Goal: Navigation & Orientation: Find specific page/section

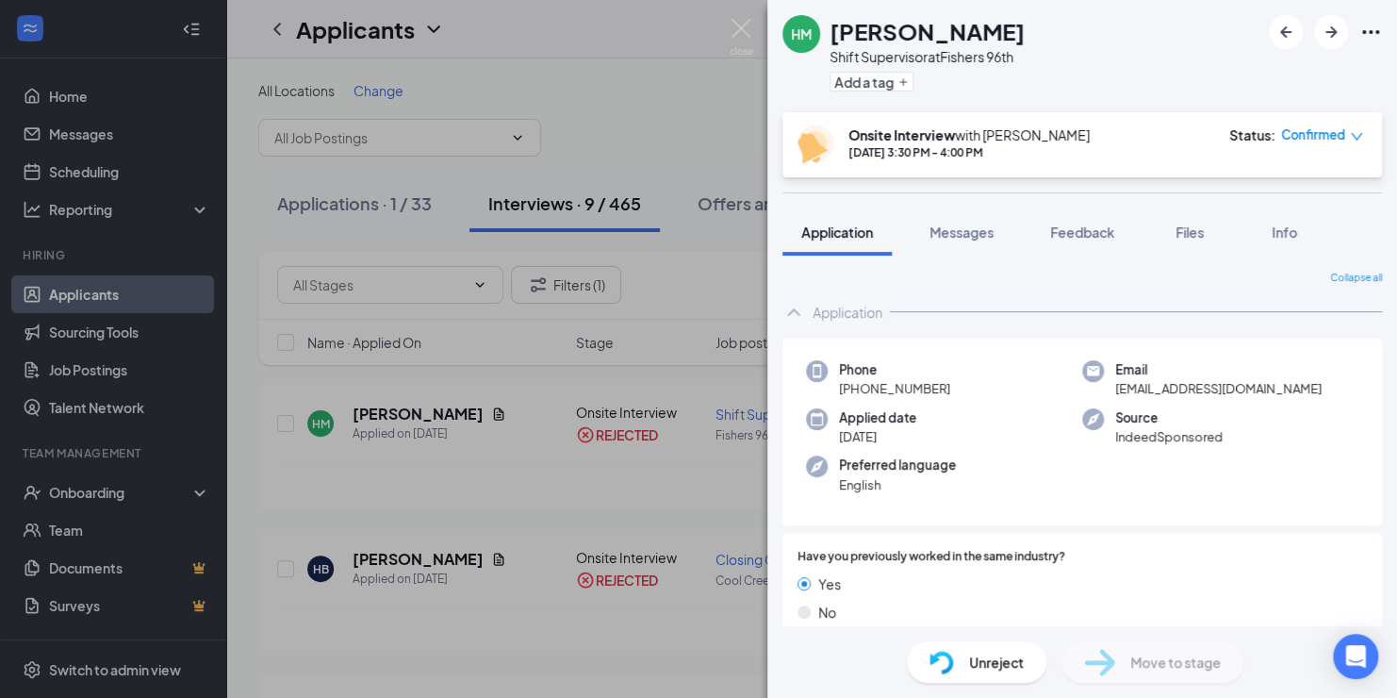
scroll to position [1258, 0]
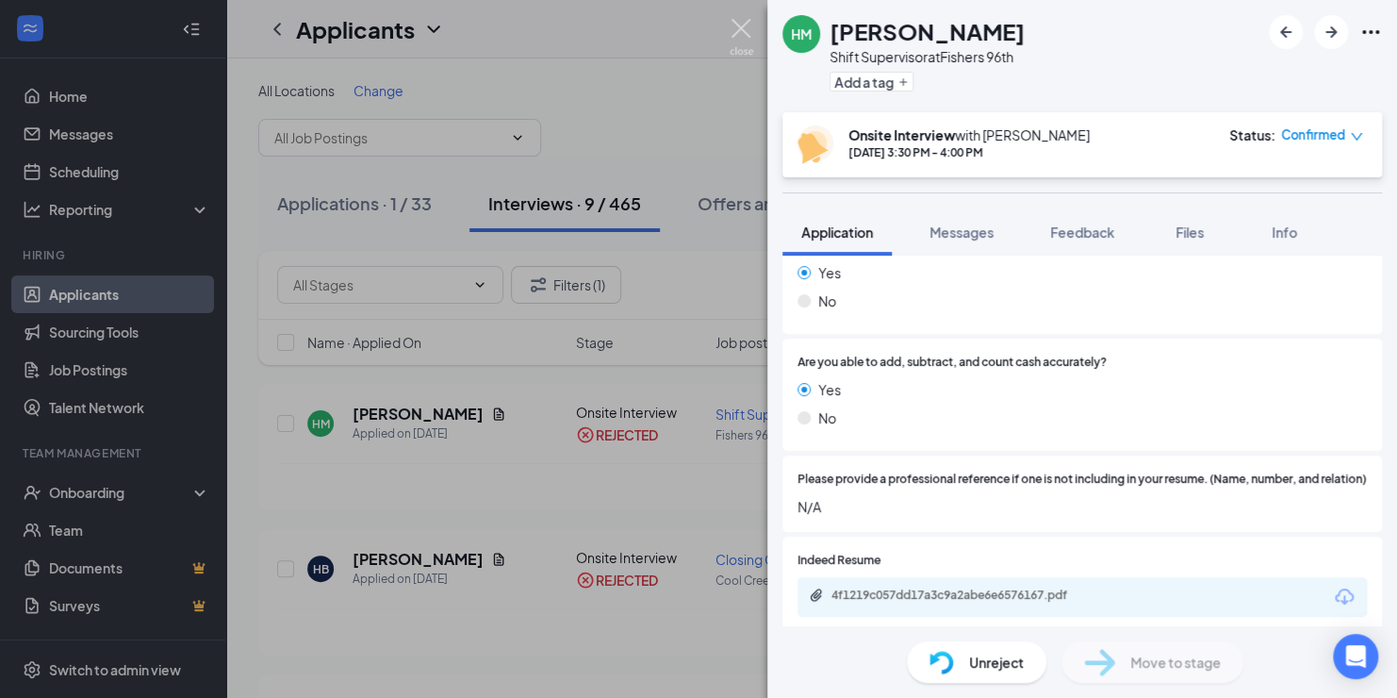
click at [736, 25] on img at bounding box center [742, 37] width 24 height 37
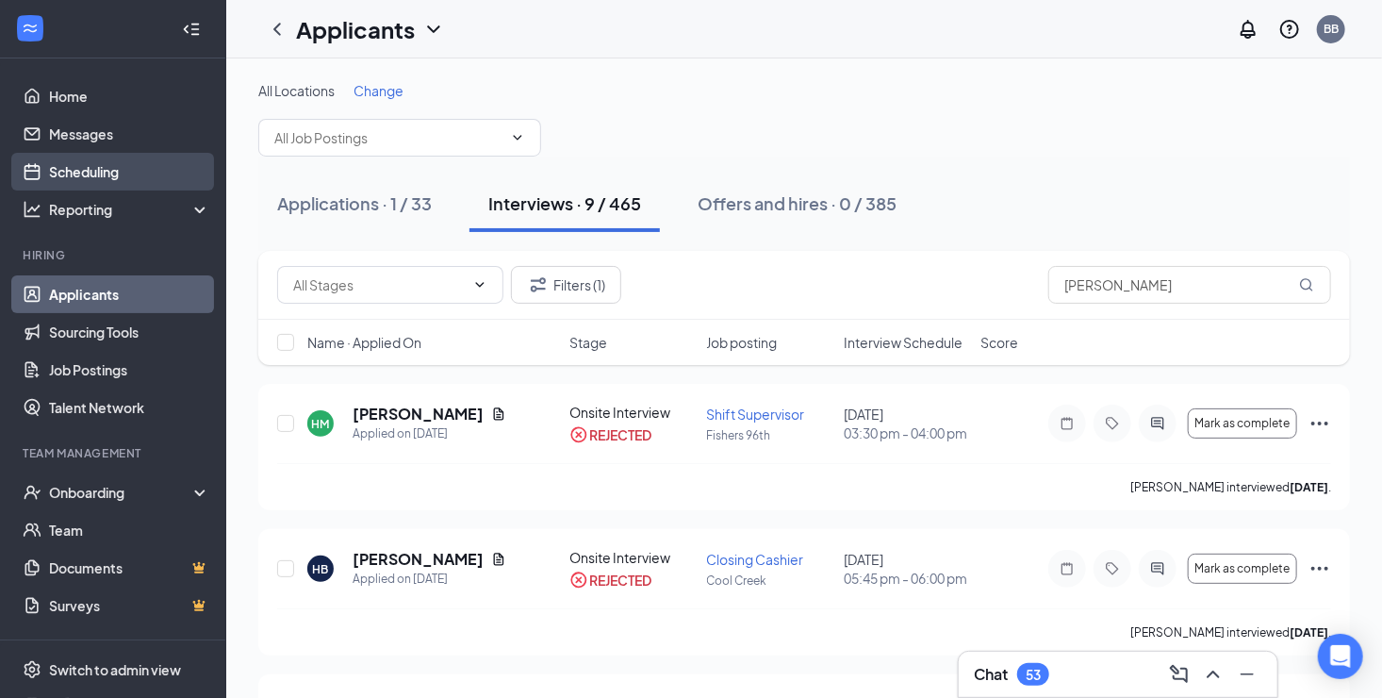
click at [86, 168] on link "Scheduling" at bounding box center [129, 172] width 161 height 38
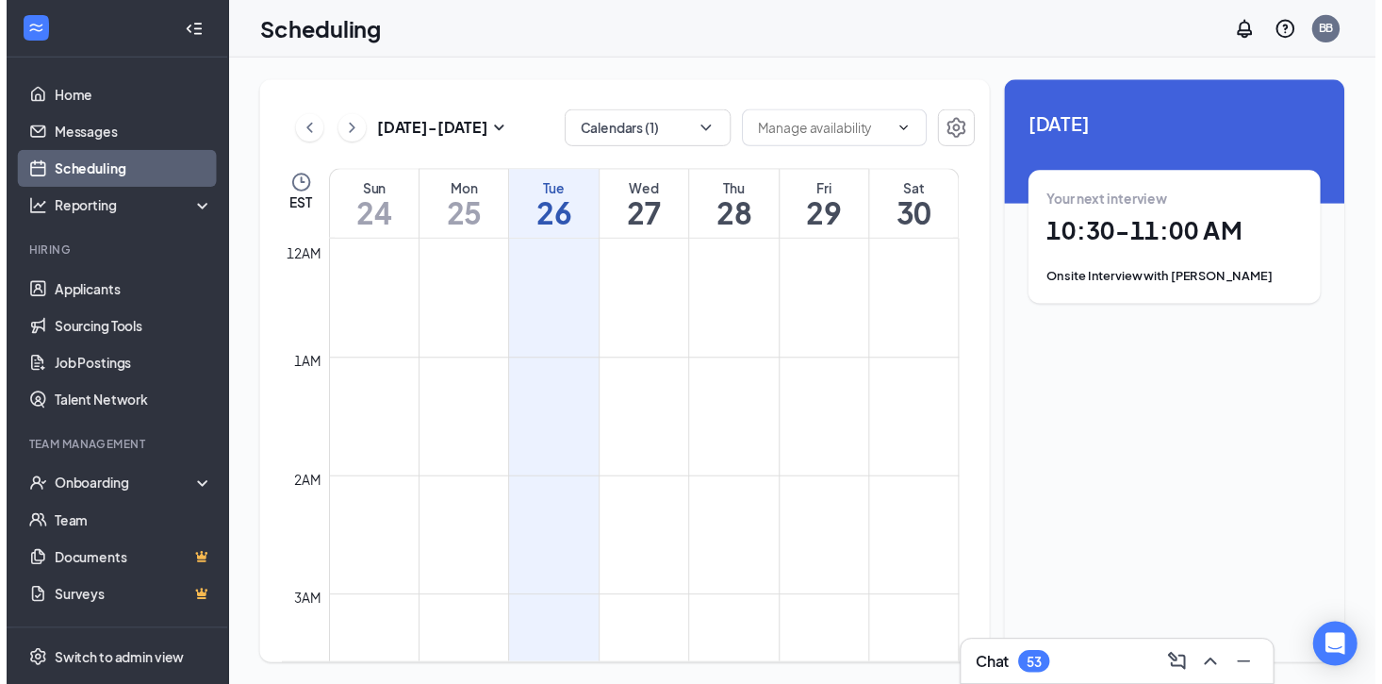
scroll to position [927, 0]
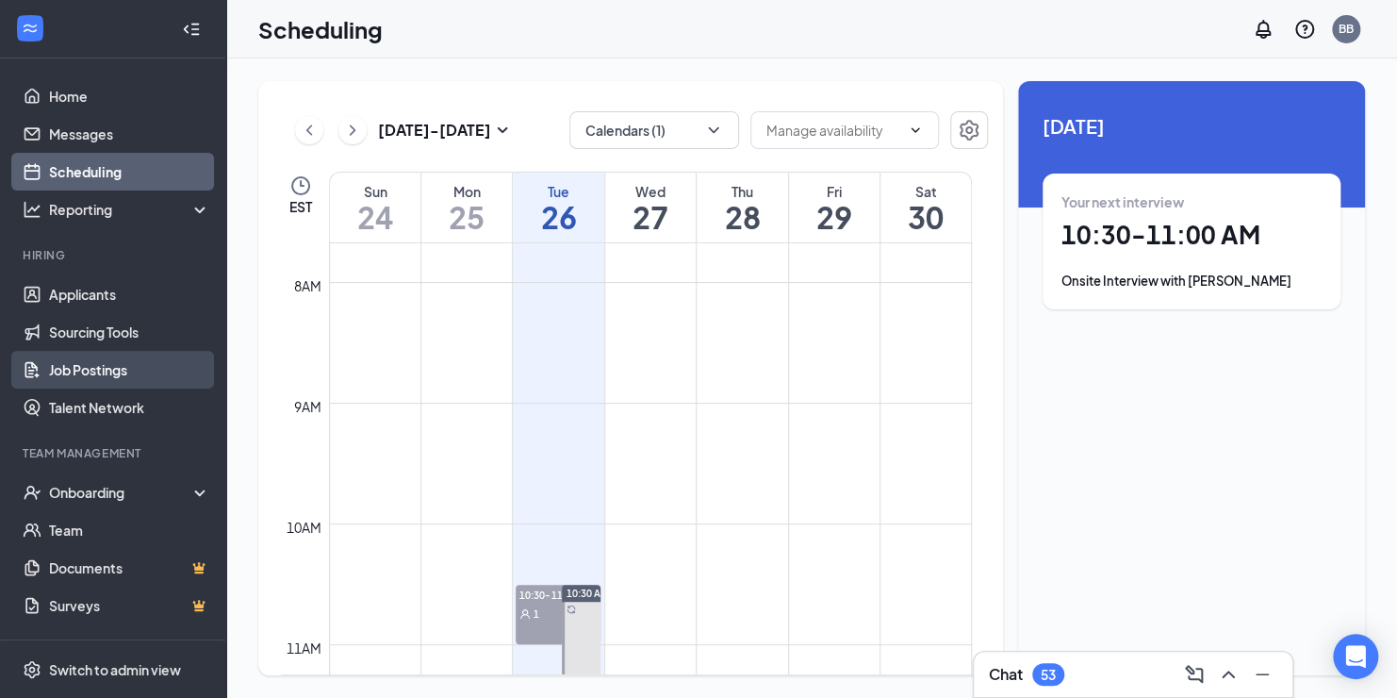
click at [88, 366] on link "Job Postings" at bounding box center [129, 370] width 161 height 38
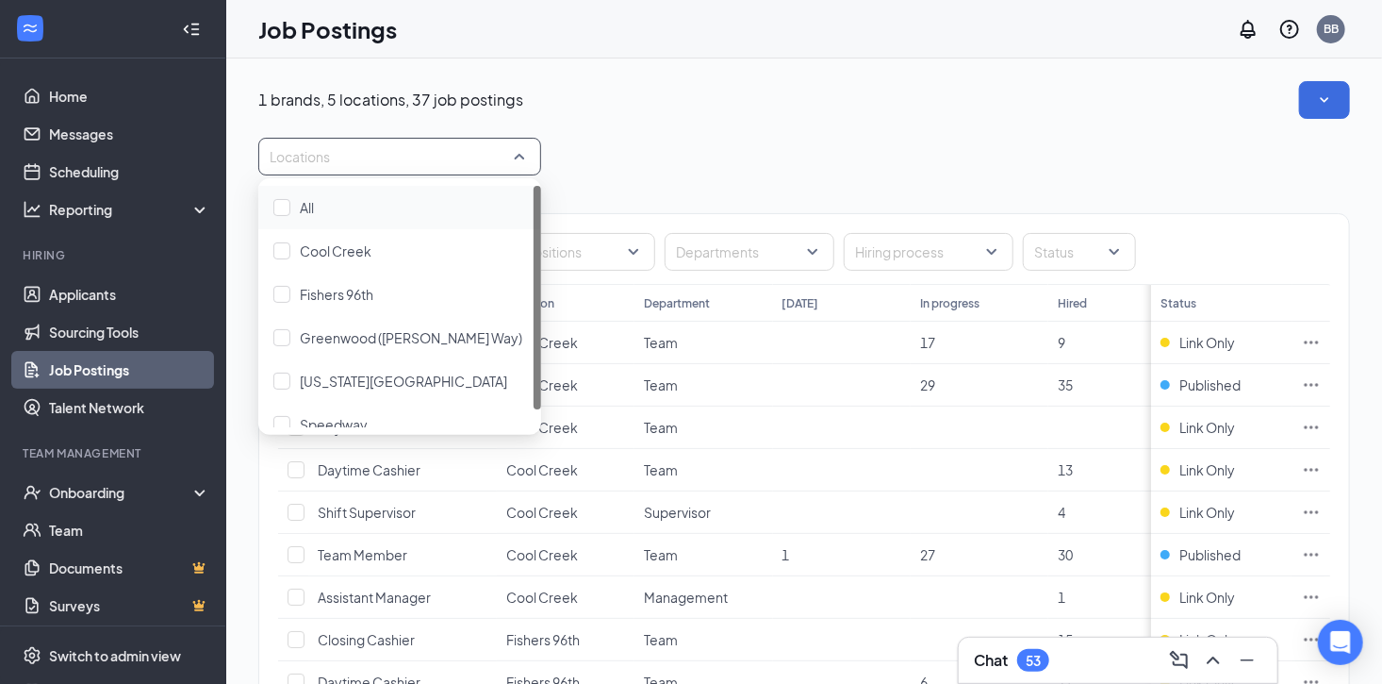
click at [517, 159] on div at bounding box center [390, 156] width 255 height 30
click at [284, 249] on div at bounding box center [281, 250] width 17 height 17
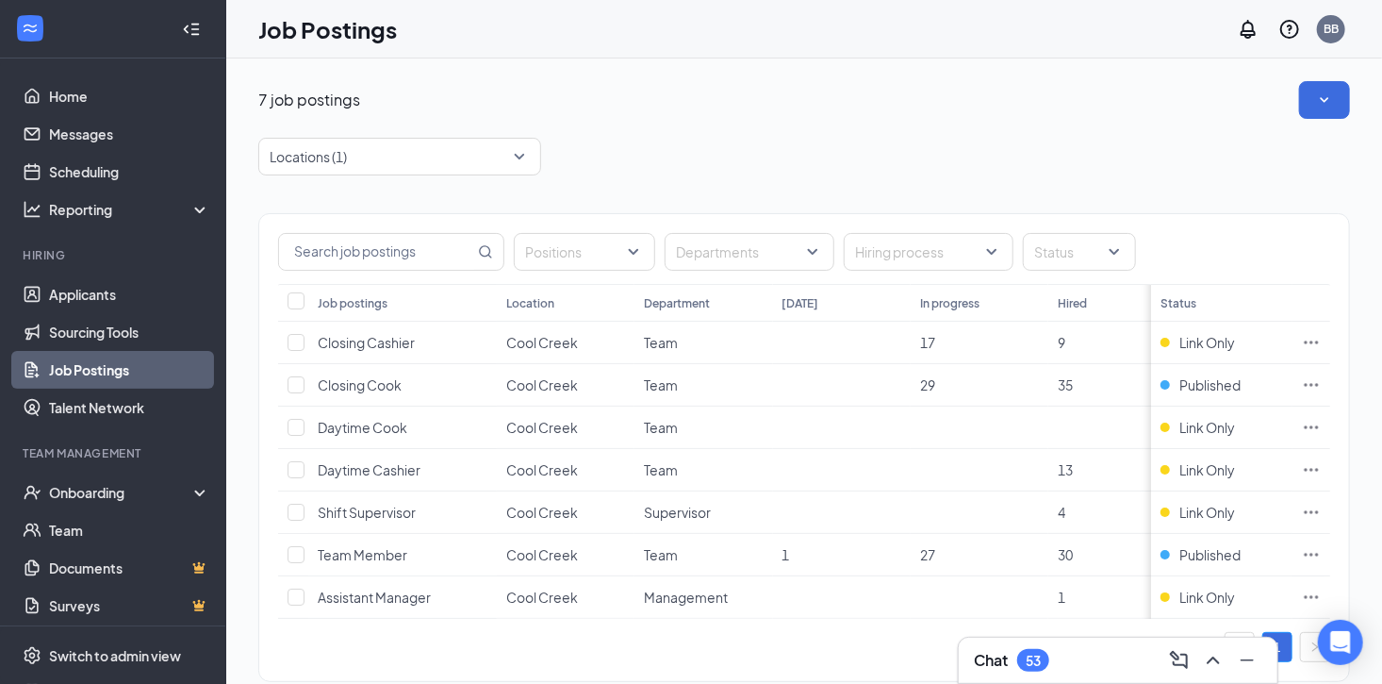
click at [770, 113] on div "7 job postings" at bounding box center [804, 100] width 1092 height 38
click at [1212, 341] on span "Link Only" at bounding box center [1208, 342] width 56 height 19
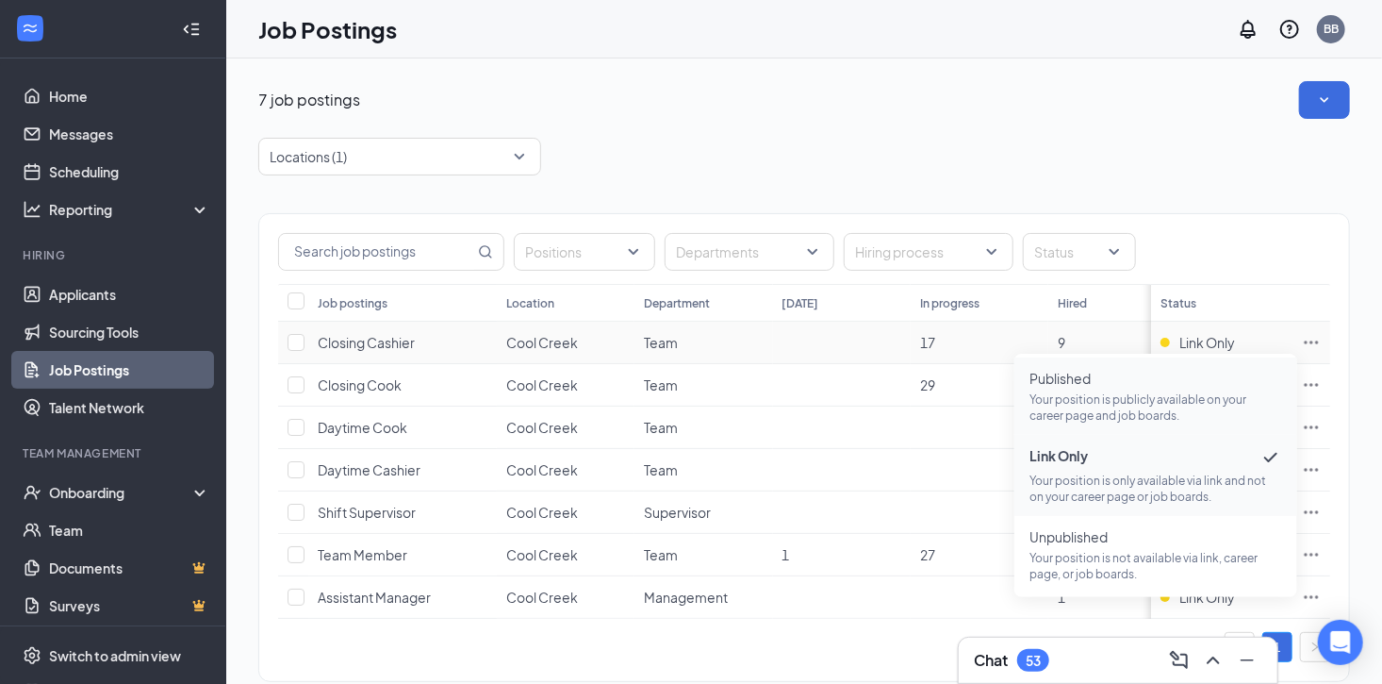
click at [1099, 392] on p "Your position is publicly available on your career page and job boards." at bounding box center [1156, 407] width 253 height 32
